Goal: Task Accomplishment & Management: Manage account settings

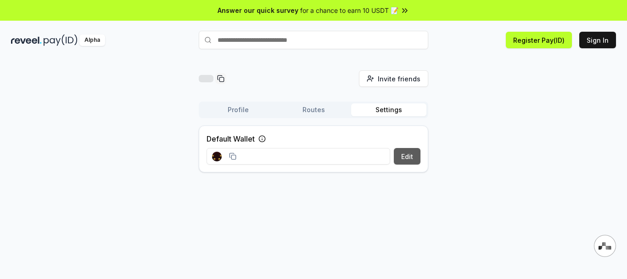
click at [400, 159] on button "Edit" at bounding box center [407, 156] width 27 height 17
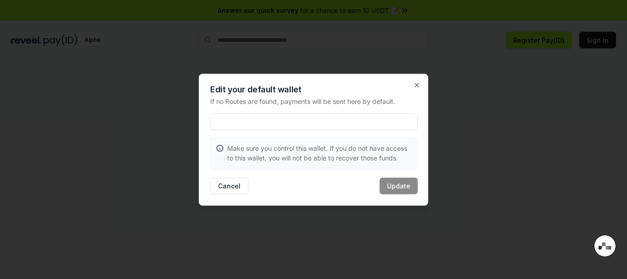
click at [268, 122] on input at bounding box center [314, 121] width 208 height 17
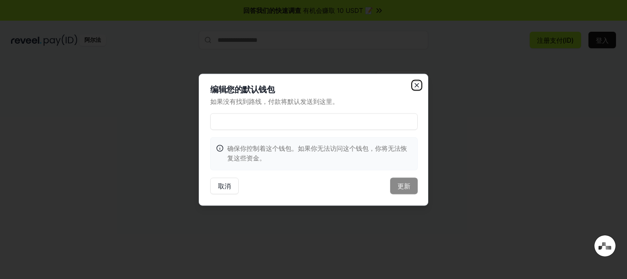
click at [415, 88] on icon "button" at bounding box center [416, 84] width 7 height 7
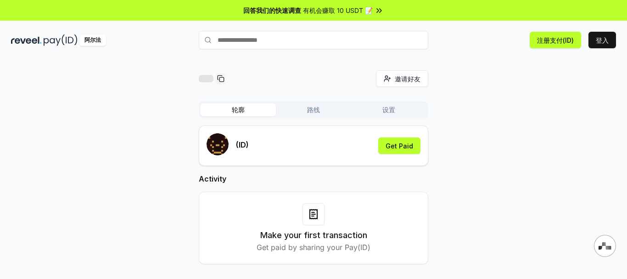
click at [244, 113] on font "轮廓" at bounding box center [238, 109] width 13 height 9
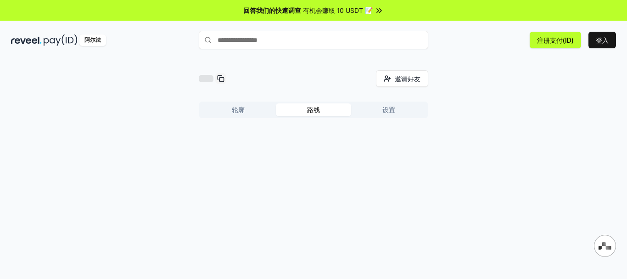
click at [308, 114] on font "路线" at bounding box center [313, 109] width 13 height 9
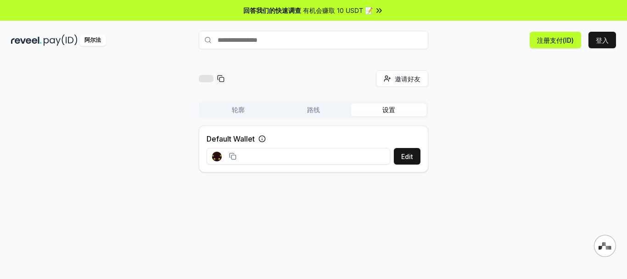
click at [381, 112] on button "设置" at bounding box center [388, 109] width 75 height 13
